Goal: Task Accomplishment & Management: Manage account settings

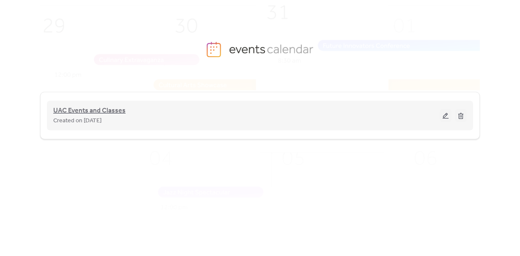
click at [107, 109] on span "UAC Events and Classes" at bounding box center [89, 111] width 72 height 10
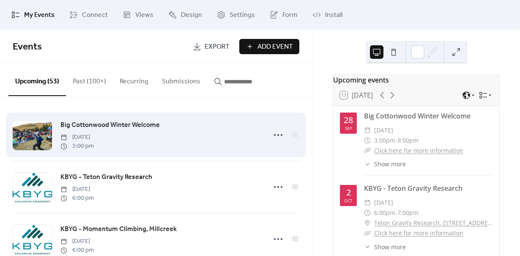
click at [133, 122] on span "Big Cottonwood Winter Welcome" at bounding box center [109, 125] width 99 height 10
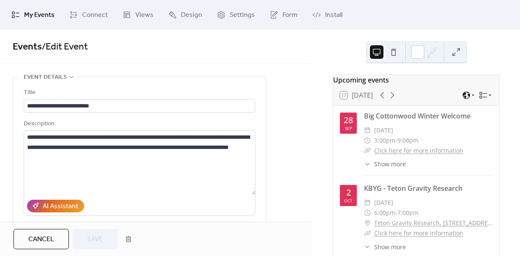
click at [38, 235] on span "Cancel" at bounding box center [41, 239] width 26 height 10
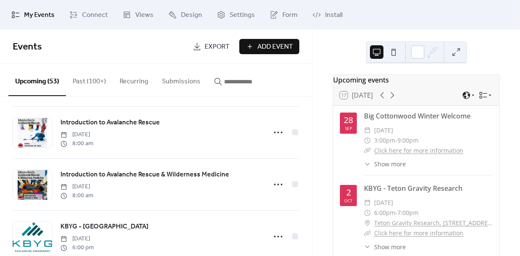
scroll to position [1561, 0]
